Goal: Transaction & Acquisition: Obtain resource

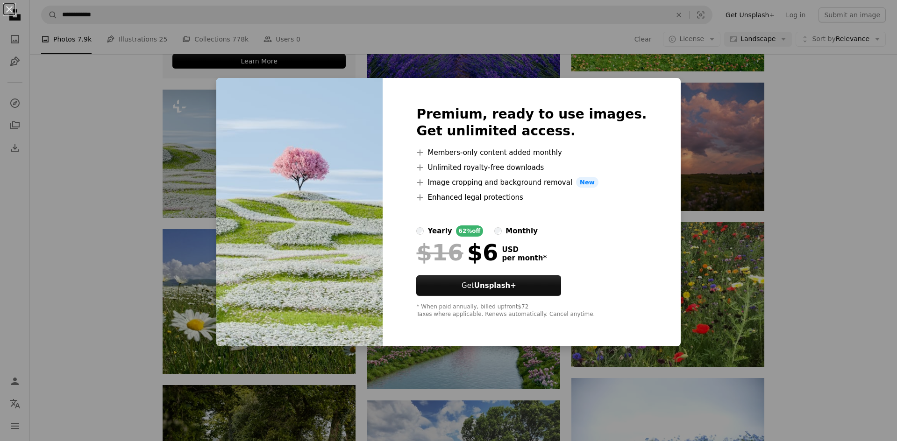
click at [744, 168] on div "An X shape Premium, ready to use images. Get unlimited access. A plus sign Memb…" at bounding box center [448, 220] width 897 height 441
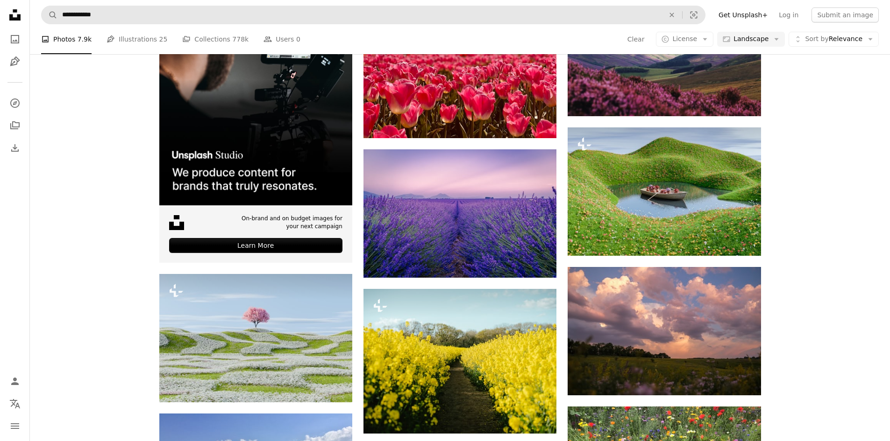
scroll to position [1619, 0]
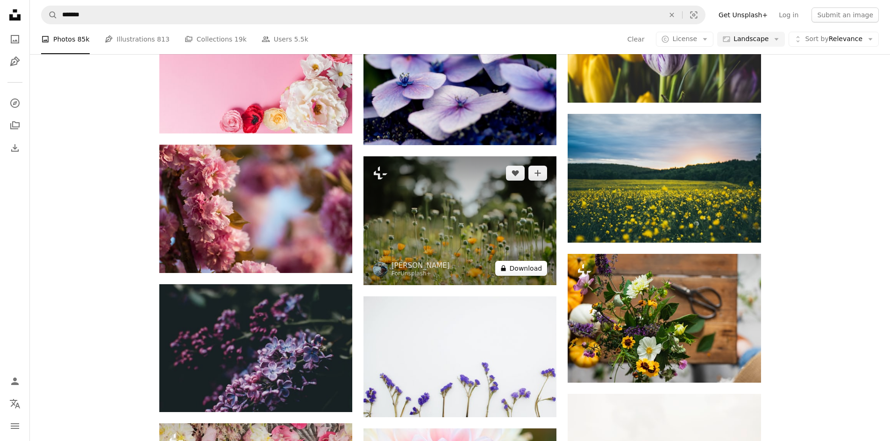
scroll to position [4359, 0]
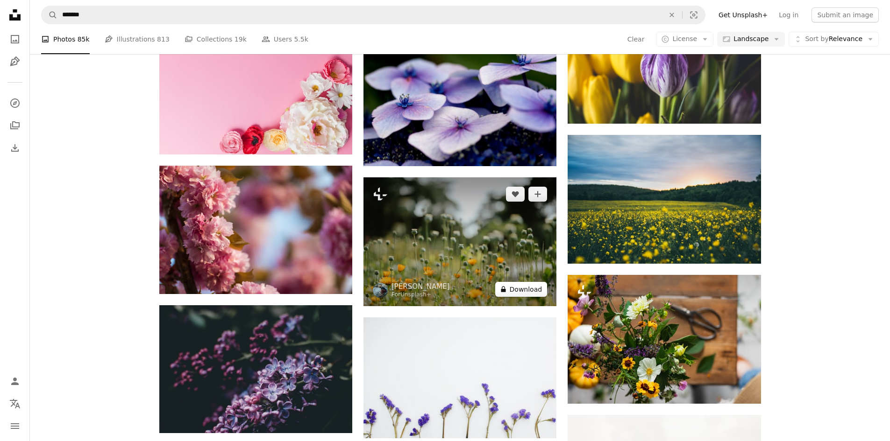
click at [519, 289] on button "A lock Download" at bounding box center [521, 289] width 52 height 15
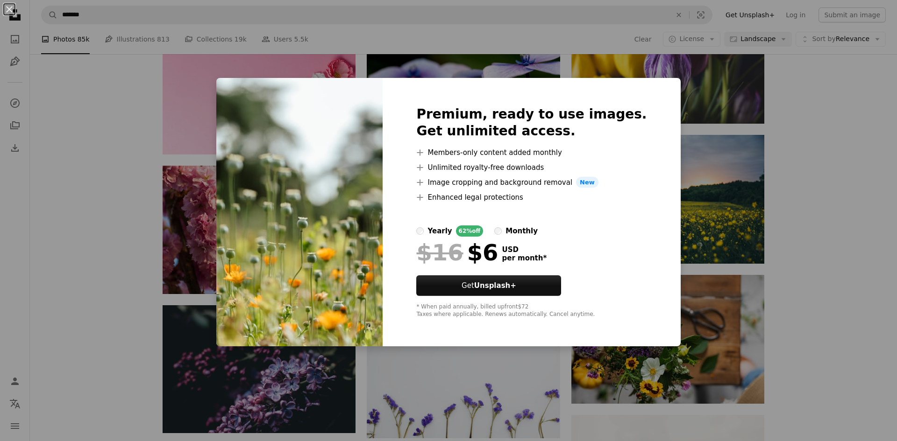
click at [754, 238] on div "An X shape Premium, ready to use images. Get unlimited access. A plus sign Memb…" at bounding box center [448, 220] width 897 height 441
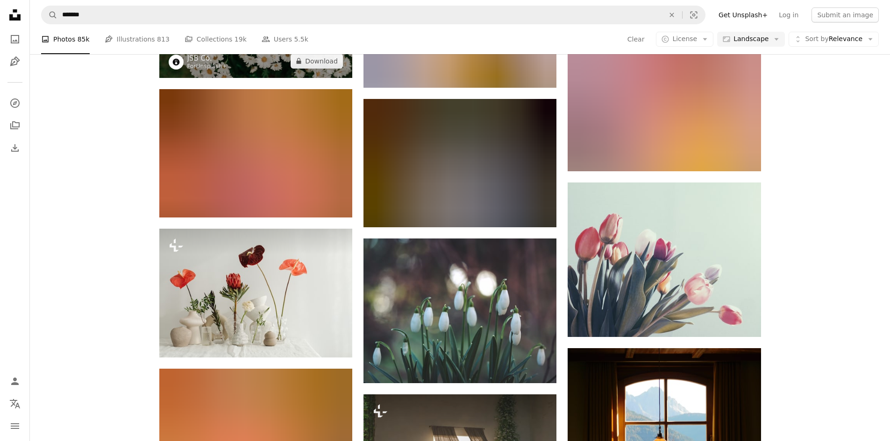
scroll to position [5106, 0]
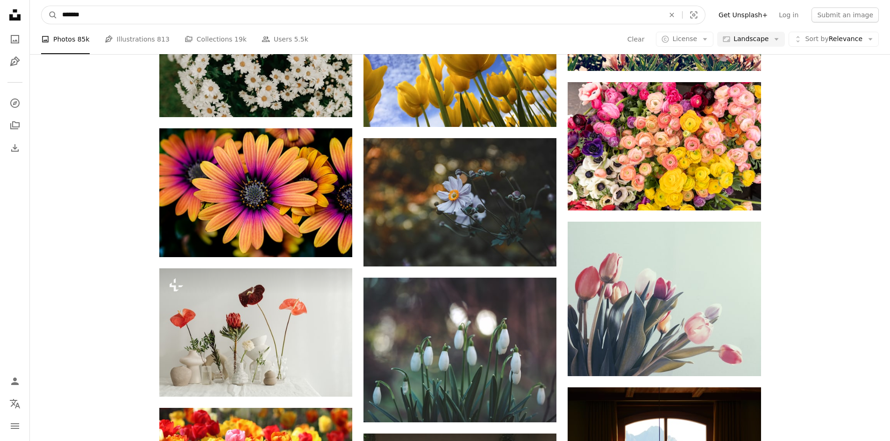
click at [193, 12] on input "*******" at bounding box center [359, 15] width 604 height 18
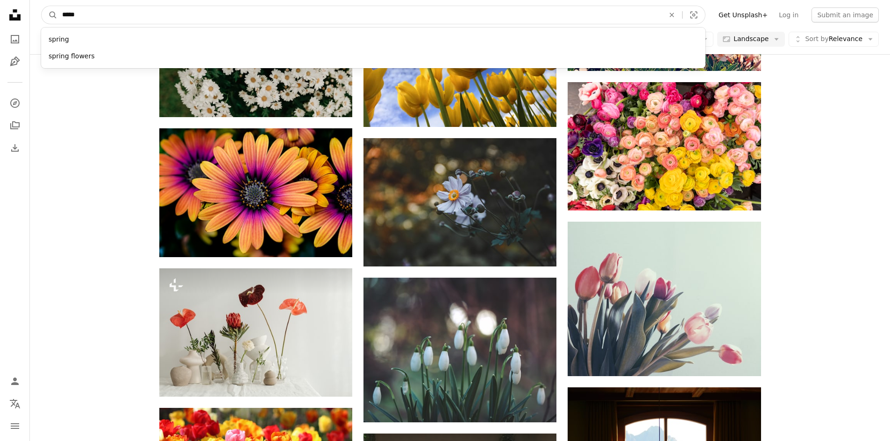
type input "******"
click button "A magnifying glass" at bounding box center [50, 15] width 16 height 18
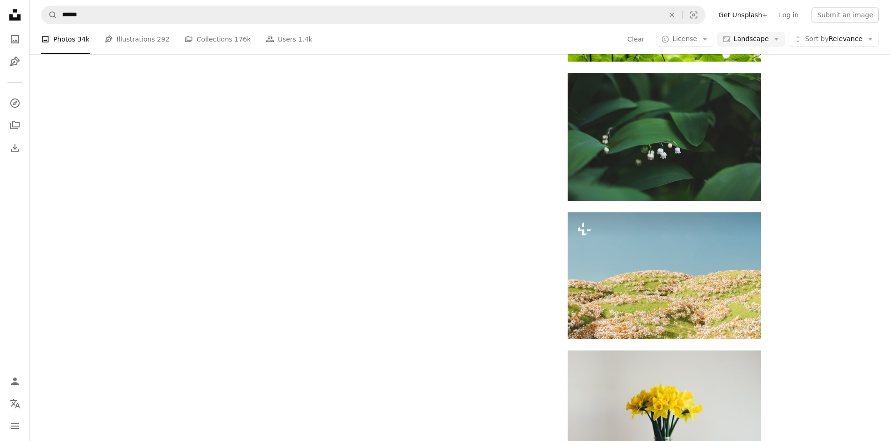
scroll to position [1308, 0]
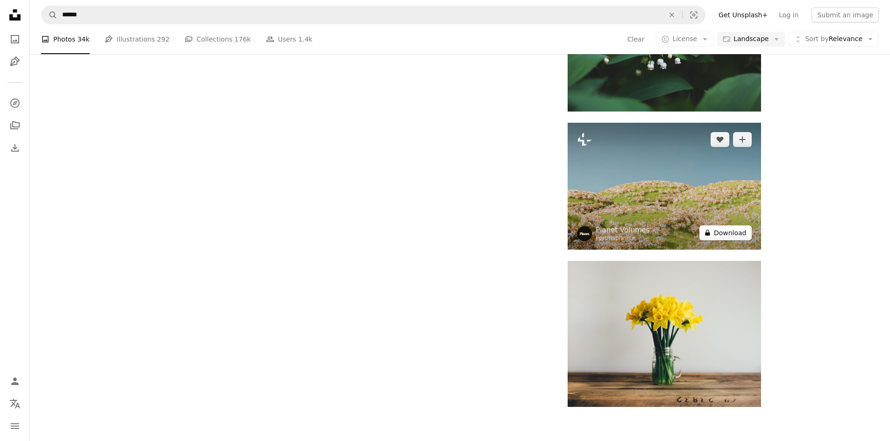
click at [744, 229] on button "A lock Download" at bounding box center [725, 233] width 52 height 15
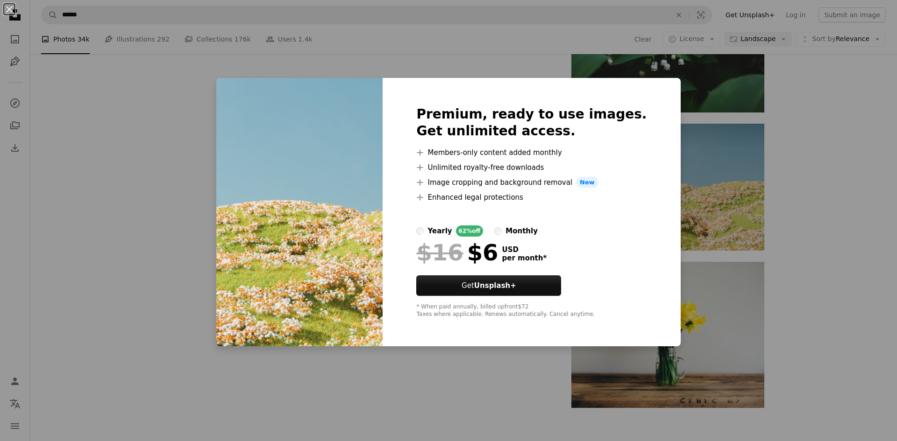
click at [681, 210] on div "An X shape Premium, ready to use images. Get unlimited access. A plus sign Memb…" at bounding box center [448, 220] width 897 height 441
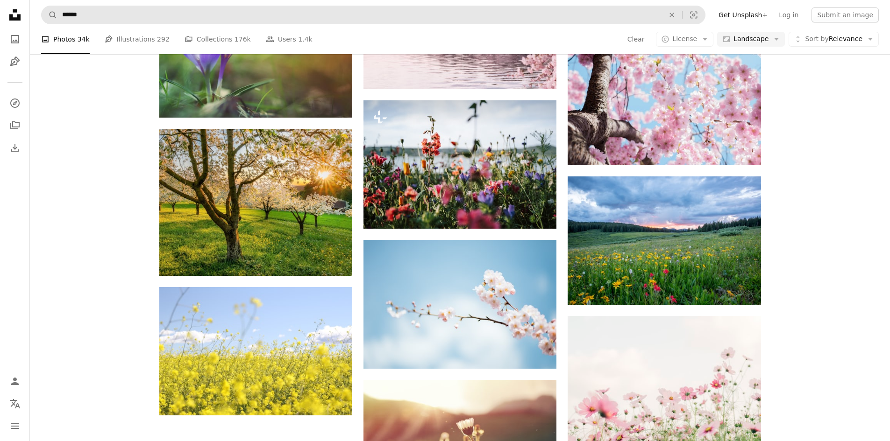
scroll to position [747, 0]
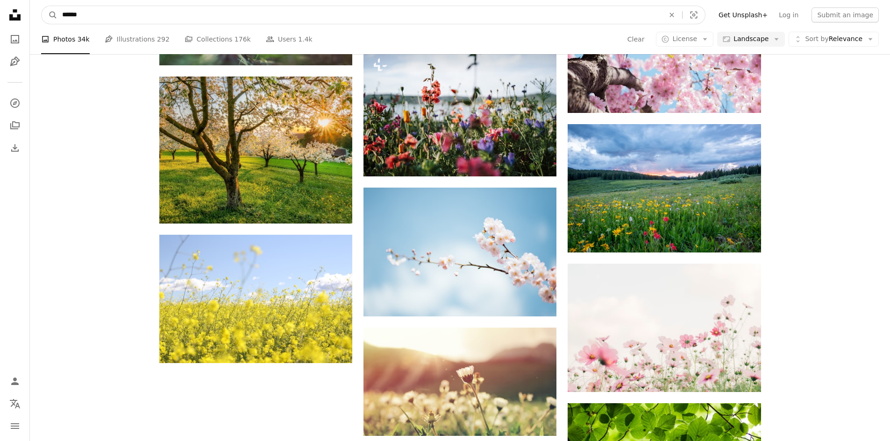
click at [173, 9] on input "******" at bounding box center [359, 15] width 604 height 18
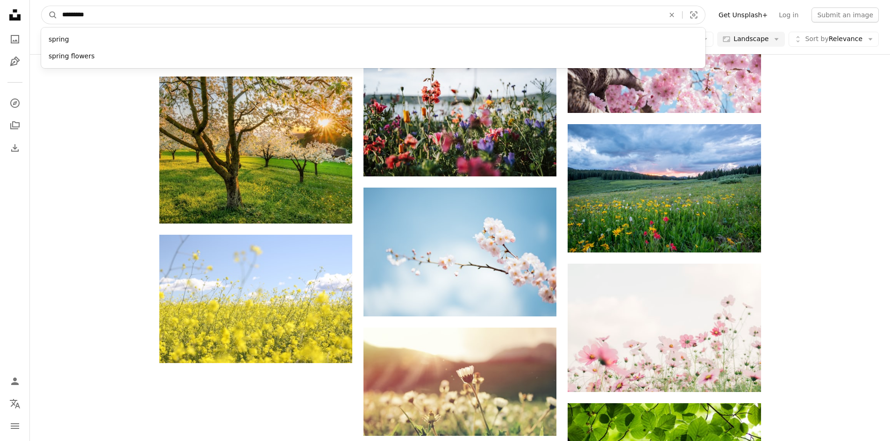
type input "**********"
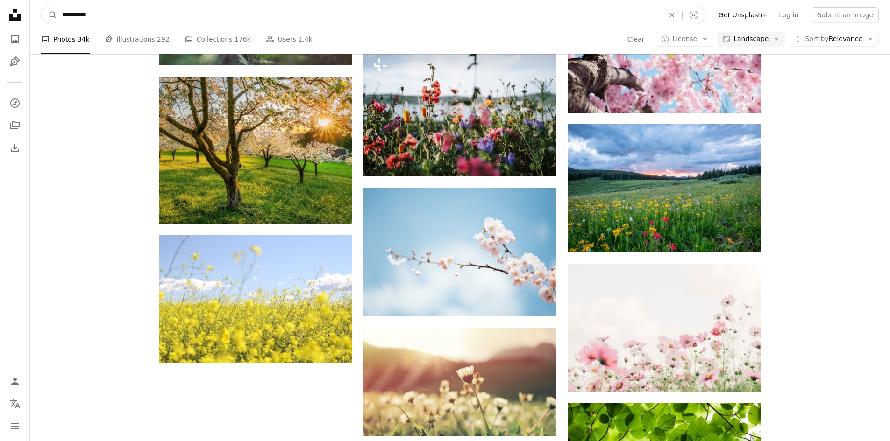
click button "A magnifying glass" at bounding box center [50, 15] width 16 height 18
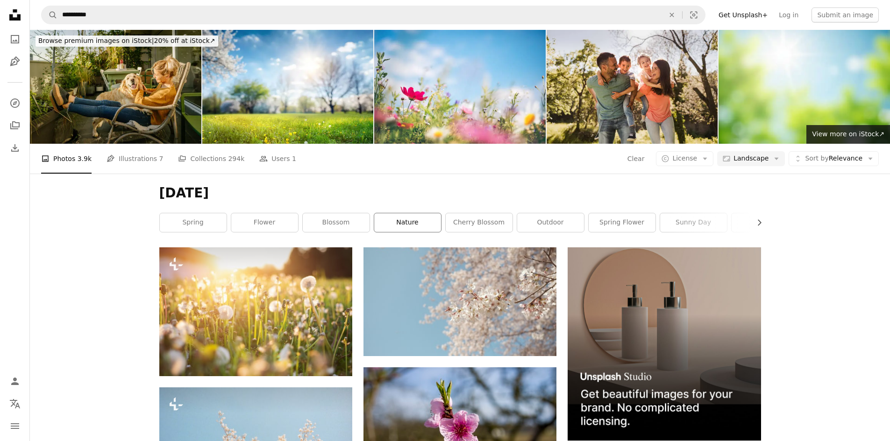
click at [383, 224] on link "nature" at bounding box center [407, 222] width 67 height 19
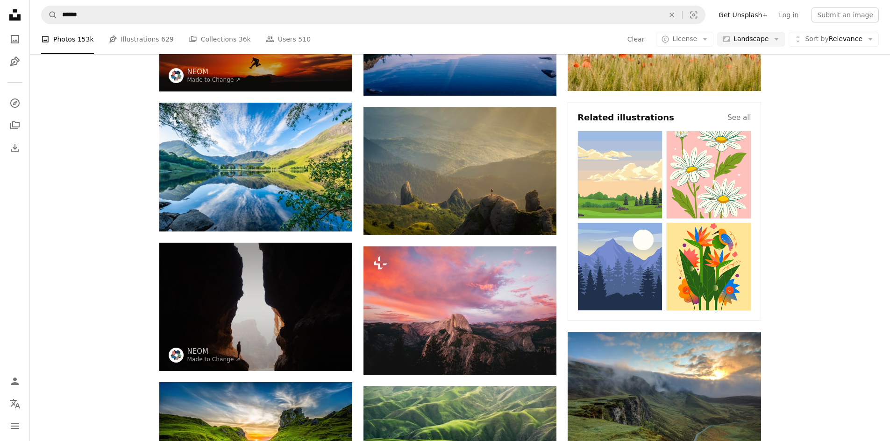
scroll to position [125, 0]
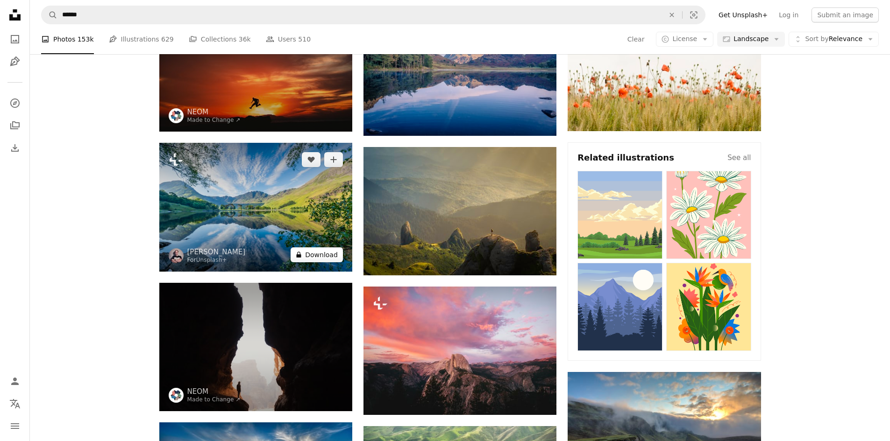
click at [314, 261] on button "A lock Download" at bounding box center [317, 255] width 52 height 15
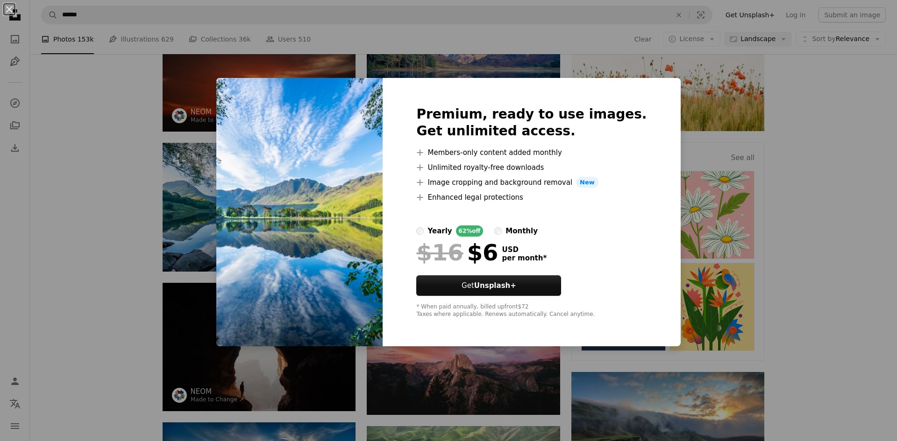
click at [749, 264] on div "An X shape Premium, ready to use images. Get unlimited access. A plus sign Memb…" at bounding box center [448, 220] width 897 height 441
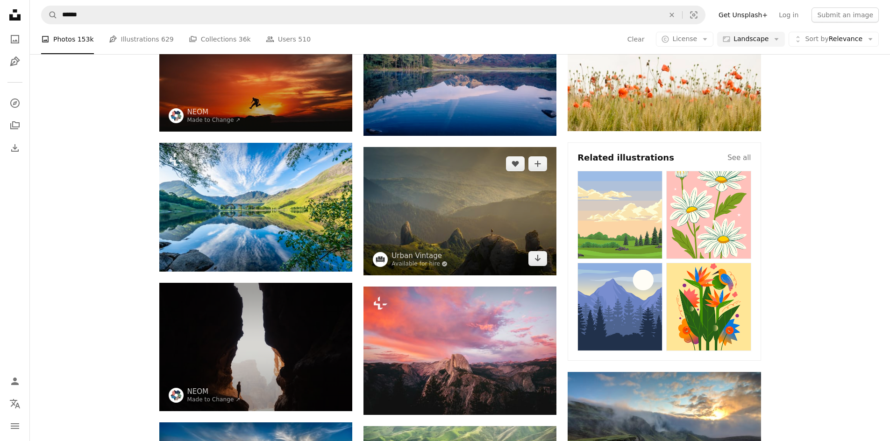
click at [476, 253] on img at bounding box center [459, 211] width 193 height 128
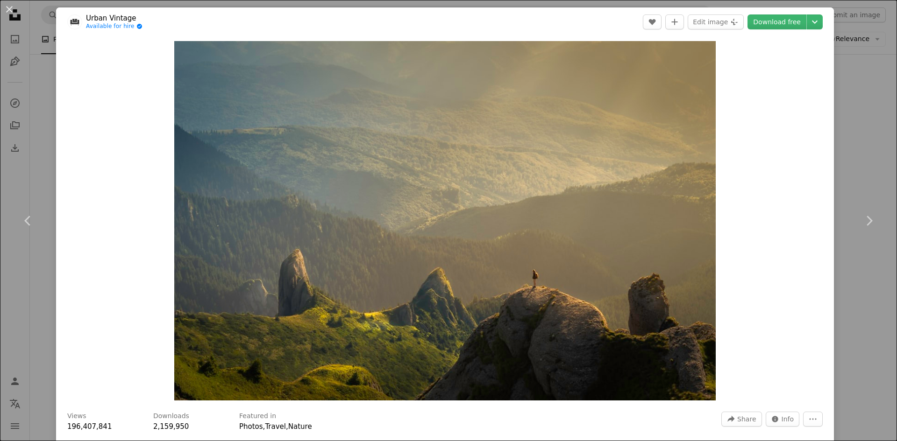
click at [863, 137] on div "An X shape Chevron left Chevron right Urban Vintage Available for hire A checkm…" at bounding box center [448, 220] width 897 height 441
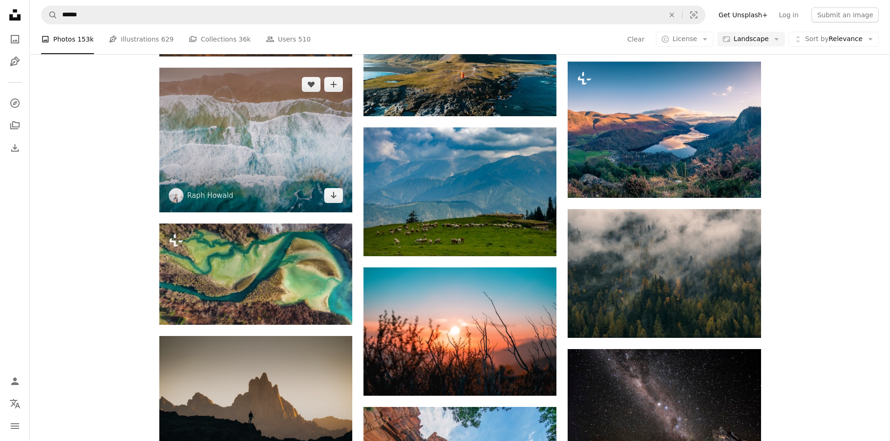
scroll to position [5605, 0]
